Goal: Information Seeking & Learning: Understand process/instructions

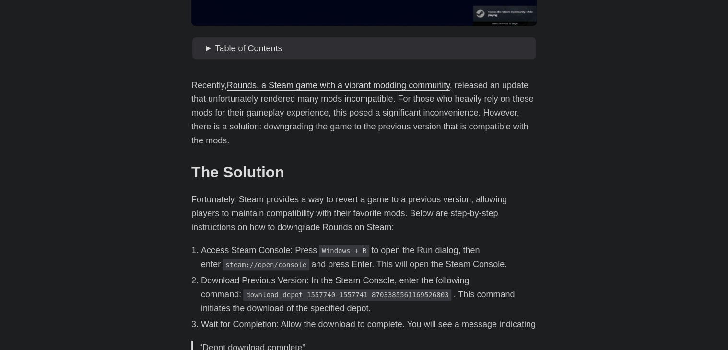
scroll to position [384, 0]
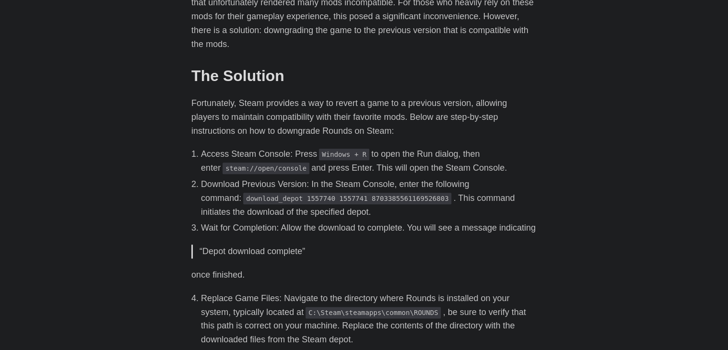
click at [157, 116] on body "[PERSON_NAME] Home About Posts Tags Archive Resume" at bounding box center [364, 132] width 728 height 1032
click at [254, 194] on code "download_depot 1557740 1557741 8703385561169526803" at bounding box center [347, 199] width 208 height 12
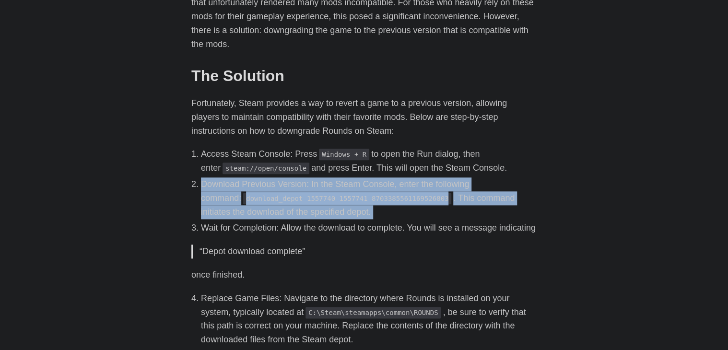
click at [254, 194] on code "download_depot 1557740 1557741 8703385561169526803" at bounding box center [347, 199] width 208 height 12
click at [254, 195] on code "download_depot 1557740 1557741 8703385561169526803" at bounding box center [347, 199] width 208 height 12
click at [149, 194] on body "[PERSON_NAME] Home About Posts Tags Archive Resume" at bounding box center [364, 132] width 728 height 1032
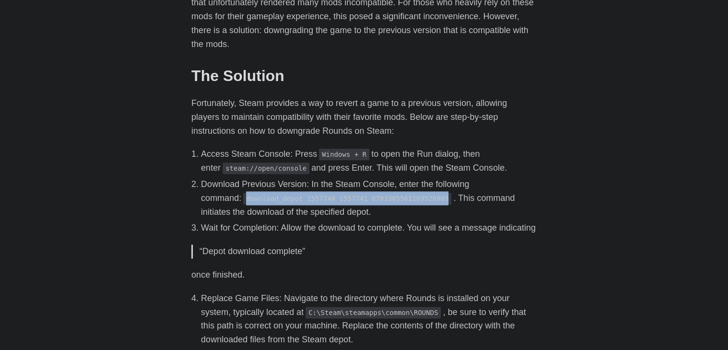
drag, startPoint x: 203, startPoint y: 199, endPoint x: 391, endPoint y: 200, distance: 187.5
click at [391, 200] on code "download_depot 1557740 1557741 8703385561169526803" at bounding box center [347, 199] width 208 height 12
copy code "download_depot 1557740 1557741 8703385561169526803"
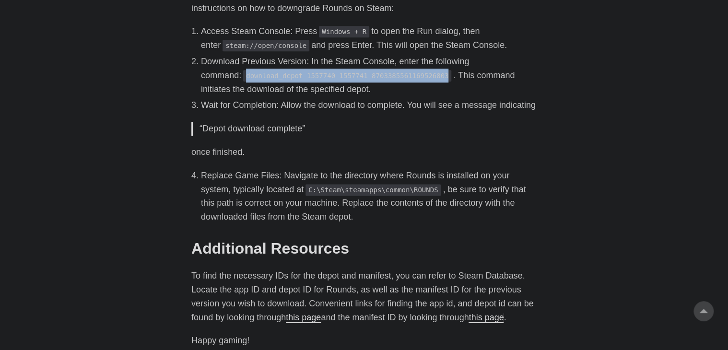
scroll to position [576, 0]
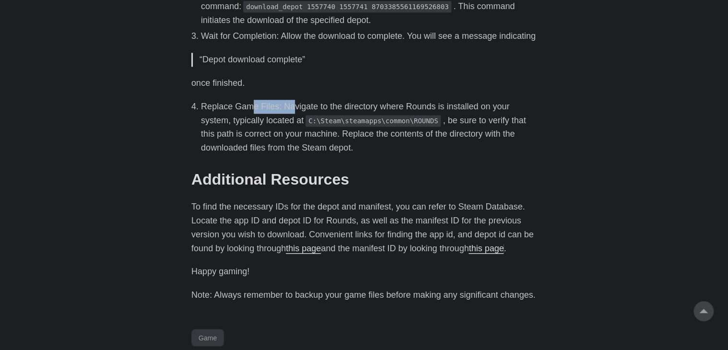
drag, startPoint x: 269, startPoint y: 118, endPoint x: 319, endPoint y: 114, distance: 50.6
click at [309, 116] on li "Replace Game Files: Navigate to the directory where Rounds is installed on your…" at bounding box center [369, 127] width 336 height 55
click at [418, 90] on p "once finished." at bounding box center [363, 83] width 345 height 14
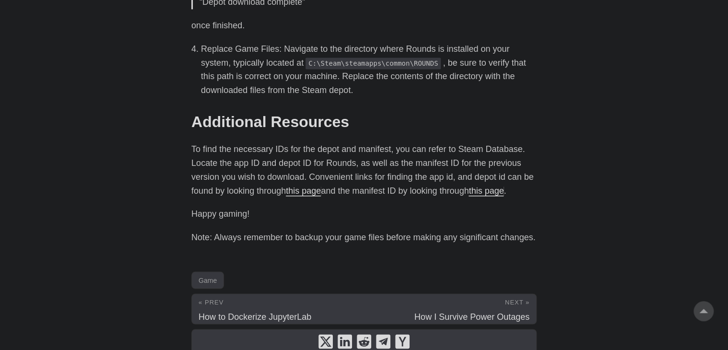
scroll to position [551, 0]
